Goal: Information Seeking & Learning: Learn about a topic

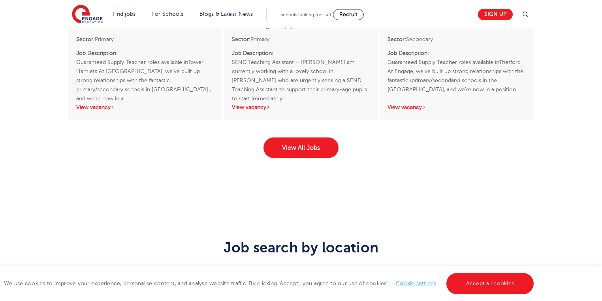
scroll to position [1327, 0]
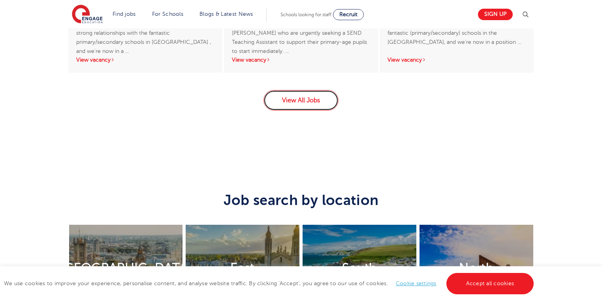
click at [299, 98] on link "View All Jobs" at bounding box center [300, 100] width 75 height 21
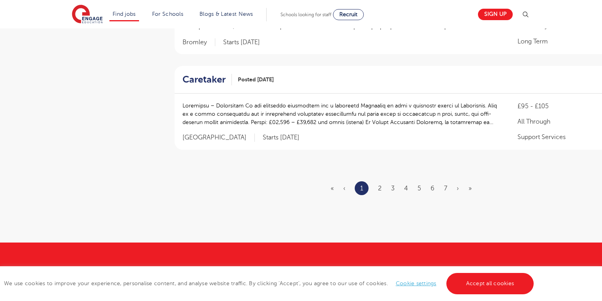
scroll to position [948, 0]
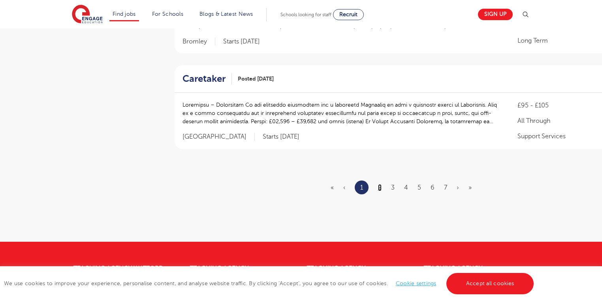
click at [379, 184] on link "2" at bounding box center [380, 187] width 4 height 7
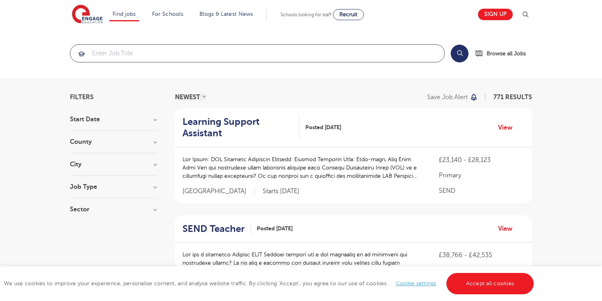
click at [148, 54] on input "search" at bounding box center [257, 53] width 374 height 17
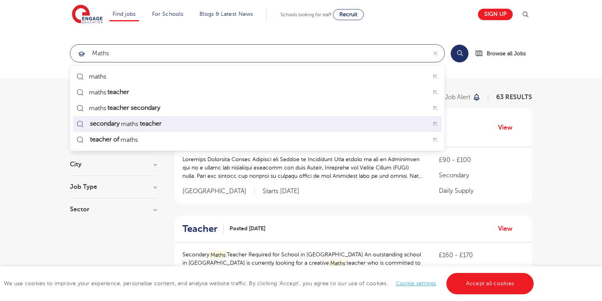
click at [118, 124] on mark "secondary" at bounding box center [105, 123] width 32 height 9
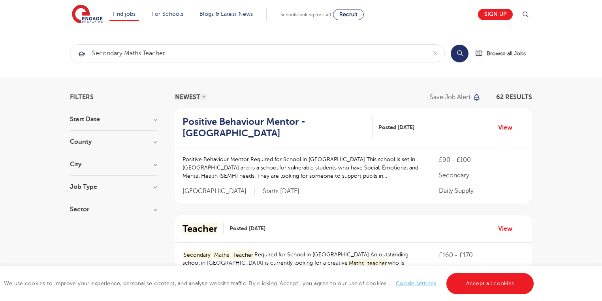
click at [458, 52] on button "Search" at bounding box center [460, 54] width 18 height 18
click at [461, 54] on button "Search" at bounding box center [460, 54] width 18 height 18
click at [458, 56] on button "Search" at bounding box center [460, 54] width 18 height 18
click at [458, 55] on button "Search" at bounding box center [460, 54] width 18 height 18
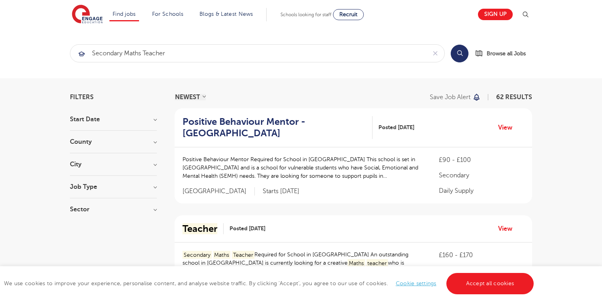
click at [458, 55] on button "Search" at bounding box center [460, 54] width 18 height 18
click at [94, 52] on input "secondary maths teacher" at bounding box center [248, 53] width 356 height 17
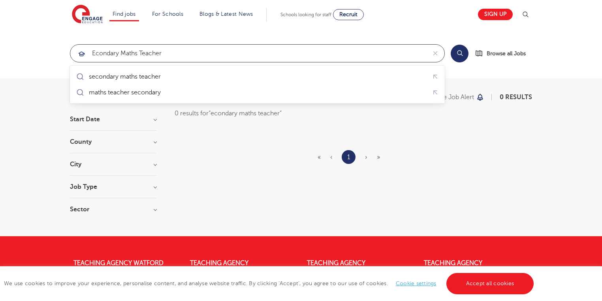
drag, startPoint x: 169, startPoint y: 54, endPoint x: 90, endPoint y: 48, distance: 79.7
click at [90, 48] on input "econdary maths teacher" at bounding box center [248, 53] width 356 height 17
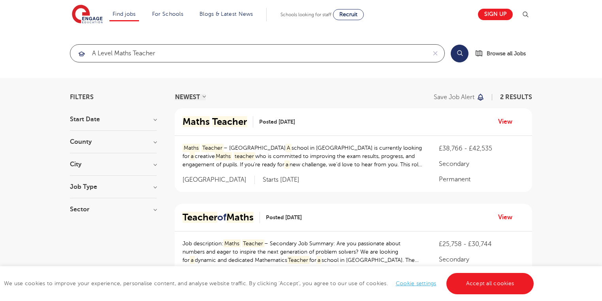
type input "A level maths teacher"
click at [460, 55] on button "Search" at bounding box center [460, 54] width 18 height 18
click at [456, 54] on button "Search" at bounding box center [460, 54] width 18 height 18
click at [457, 56] on button "Search" at bounding box center [460, 54] width 18 height 18
click at [230, 122] on mark "Teacher" at bounding box center [229, 121] width 35 height 11
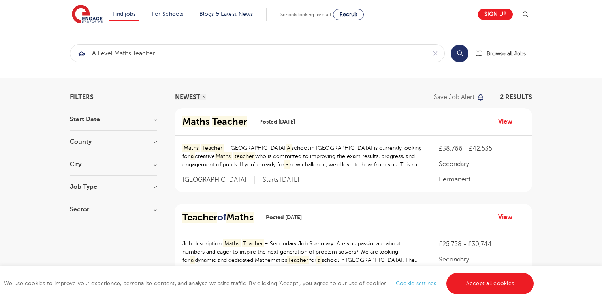
scroll to position [63, 0]
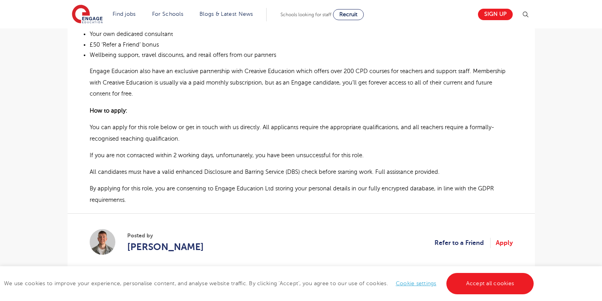
scroll to position [442, 0]
